Goal: Information Seeking & Learning: Find specific fact

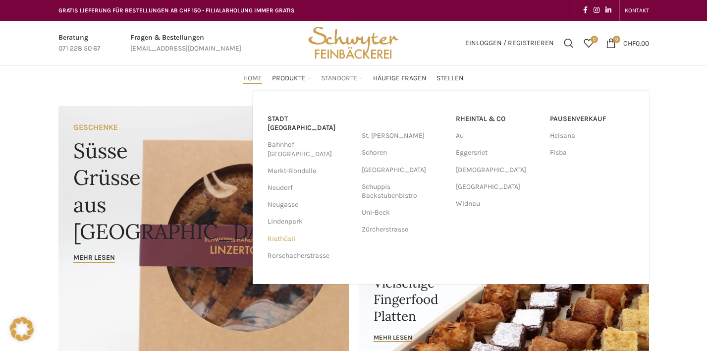
click at [286, 231] on link "Riethüsli" at bounding box center [310, 239] width 84 height 17
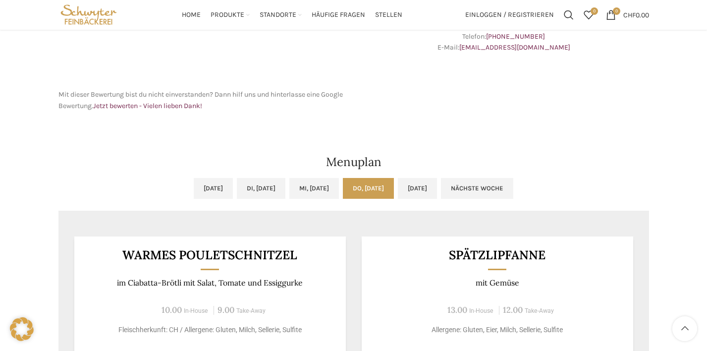
scroll to position [399, 0]
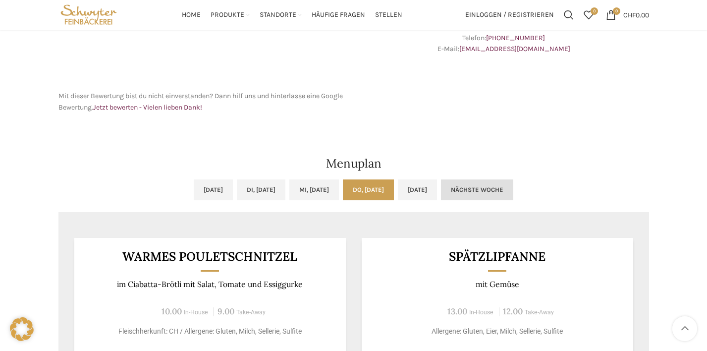
click at [514, 193] on link "Nächste Woche" at bounding box center [477, 189] width 72 height 21
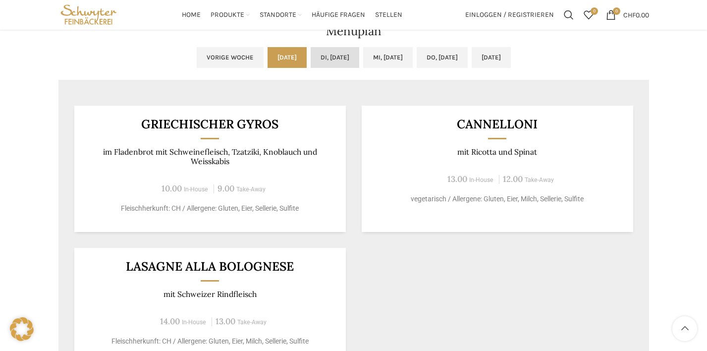
scroll to position [528, 0]
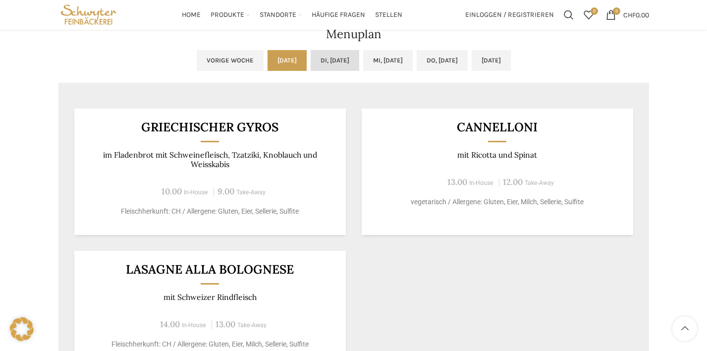
click at [330, 55] on link "Di, [DATE]" at bounding box center [335, 60] width 49 height 21
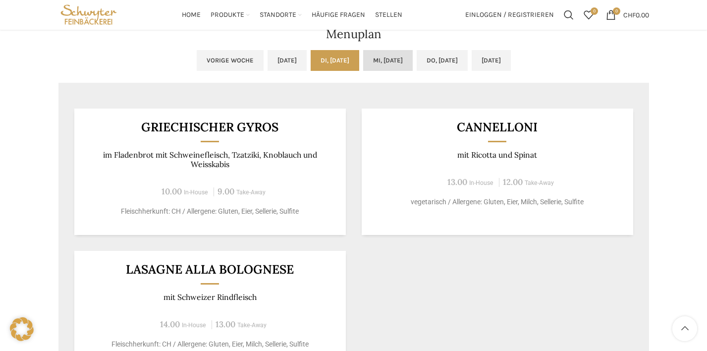
click at [401, 62] on link "Mi, [DATE]" at bounding box center [388, 60] width 50 height 21
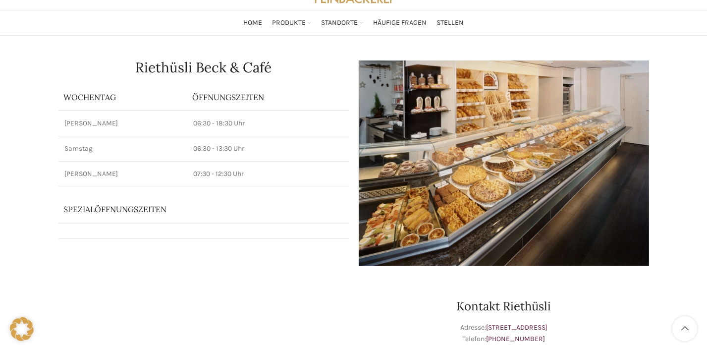
scroll to position [53, 0]
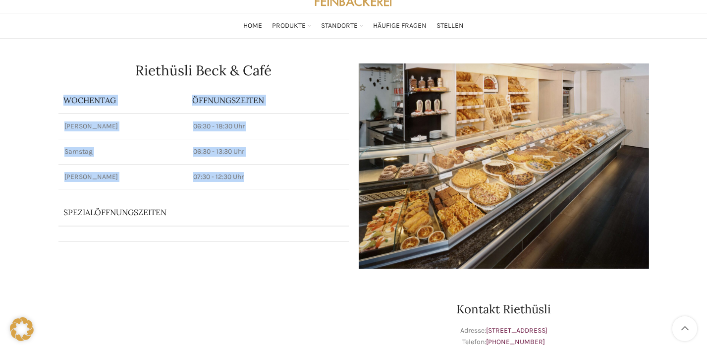
drag, startPoint x: 164, startPoint y: 193, endPoint x: 268, endPoint y: 186, distance: 104.3
click at [268, 186] on div "Riethüsli Beck & Café Wochentag ÖFFNUNGSZEITEN Montag - Freitag 06:30 - 18:30 U…" at bounding box center [204, 165] width 300 height 215
click at [268, 186] on td "07:30 - 12:30 Uhr" at bounding box center [268, 176] width 162 height 25
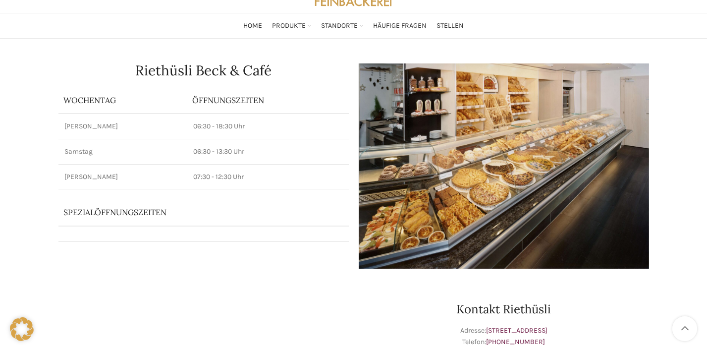
drag, startPoint x: 175, startPoint y: 128, endPoint x: 253, endPoint y: 128, distance: 77.3
click at [253, 128] on tr "Montag - Freitag 06:30 - 18:30 Uhr" at bounding box center [203, 126] width 291 height 25
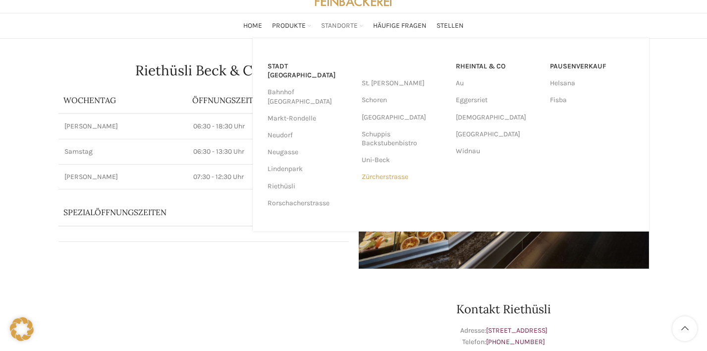
click at [378, 178] on link "Zürcherstrasse" at bounding box center [404, 177] width 84 height 17
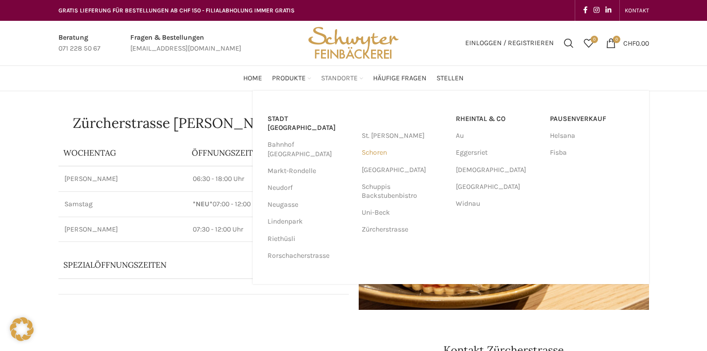
click at [373, 150] on link "Schoren" at bounding box center [404, 152] width 84 height 17
click at [394, 169] on link "[GEOGRAPHIC_DATA]" at bounding box center [404, 170] width 84 height 17
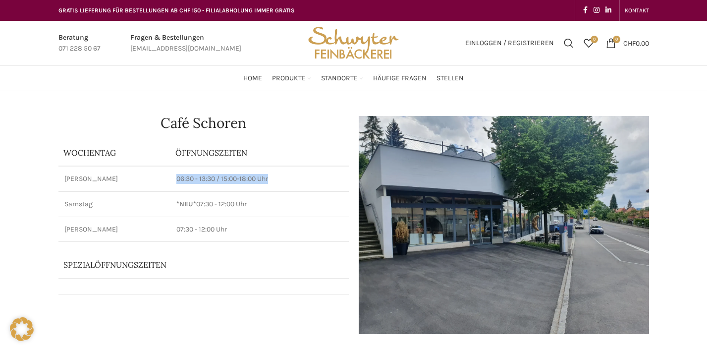
drag, startPoint x: 170, startPoint y: 178, endPoint x: 269, endPoint y: 183, distance: 98.8
click at [269, 183] on td "06:30 - 13:30 / 15:00-18:00 Uhr" at bounding box center [260, 178] width 178 height 25
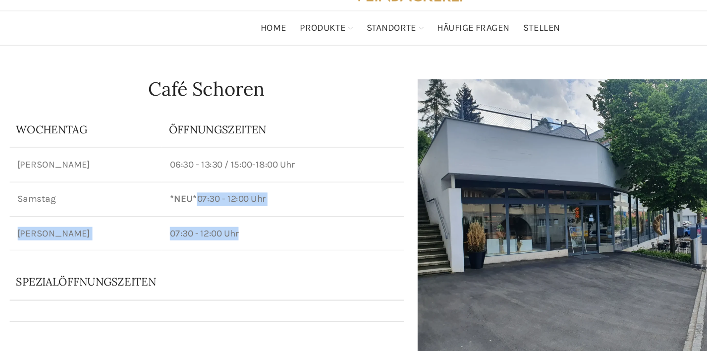
drag, startPoint x: 141, startPoint y: 141, endPoint x: 203, endPoint y: 169, distance: 67.7
click at [203, 169] on tbody "Montag - Freitag 06:30 - 13:30 / 15:00-18:00 Uhr Samstag *NEU* 07:30 - 12:00 Uh…" at bounding box center [203, 203] width 291 height 75
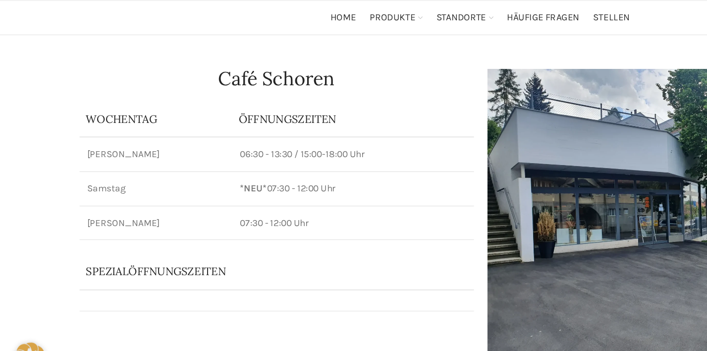
click at [176, 174] on p "06:30 - 13:30 / 15:00-18:00 Uhr" at bounding box center [259, 179] width 166 height 10
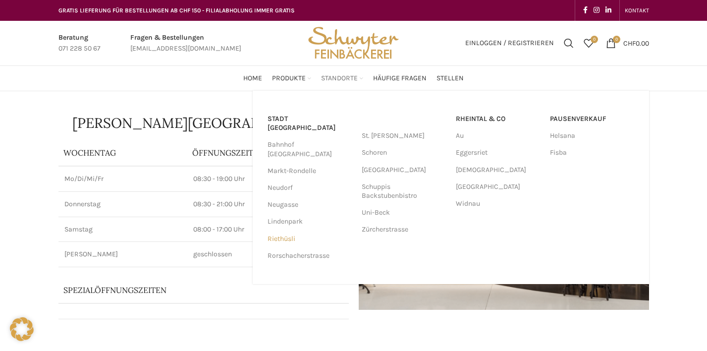
click at [279, 231] on link "Riethüsli" at bounding box center [310, 239] width 84 height 17
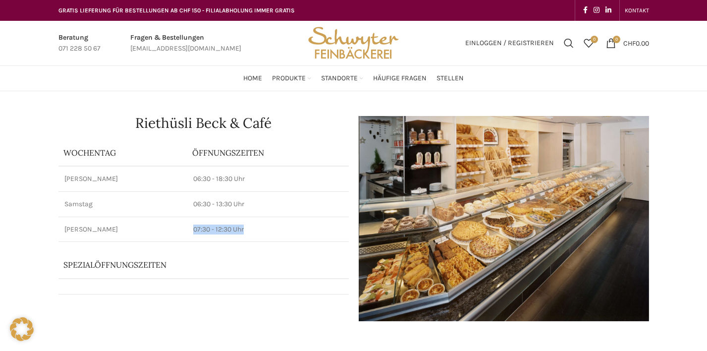
drag, startPoint x: 187, startPoint y: 226, endPoint x: 275, endPoint y: 226, distance: 87.7
click at [275, 226] on td "07:30 - 12:30 Uhr" at bounding box center [268, 229] width 162 height 25
click at [275, 226] on p "07:30 - 12:30 Uhr" at bounding box center [268, 230] width 150 height 10
